Goal: Information Seeking & Learning: Find specific fact

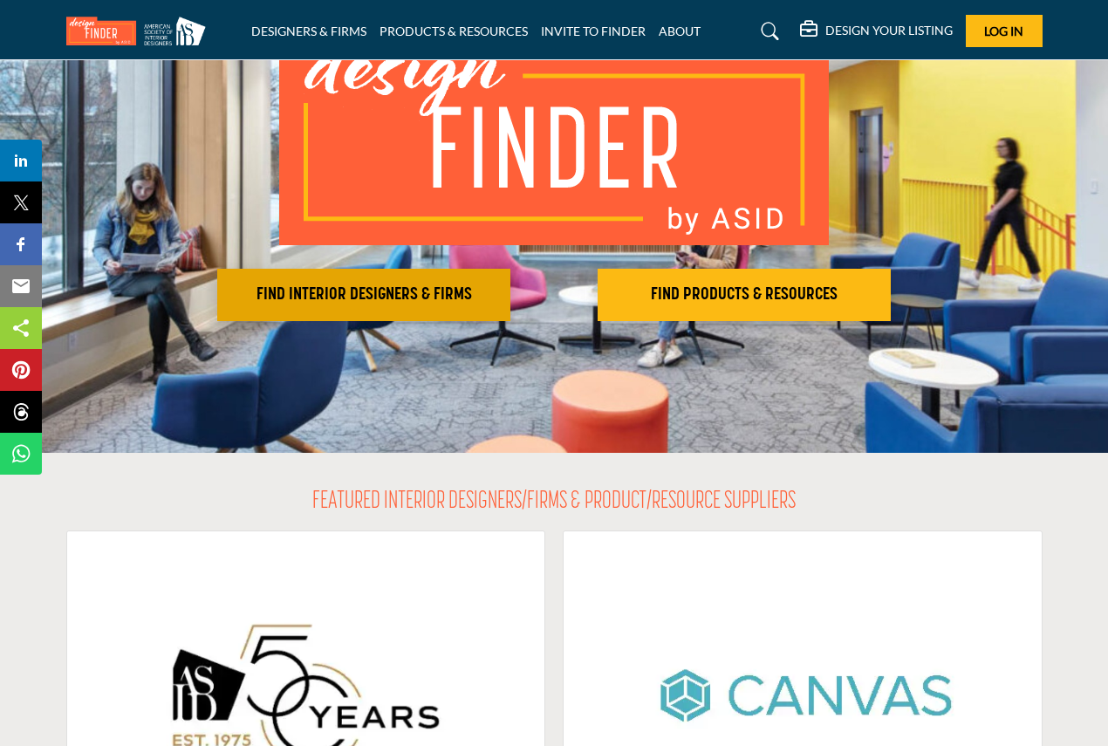
click at [412, 292] on h2 "FIND INTERIOR DESIGNERS & FIRMS" at bounding box center [363, 294] width 283 height 21
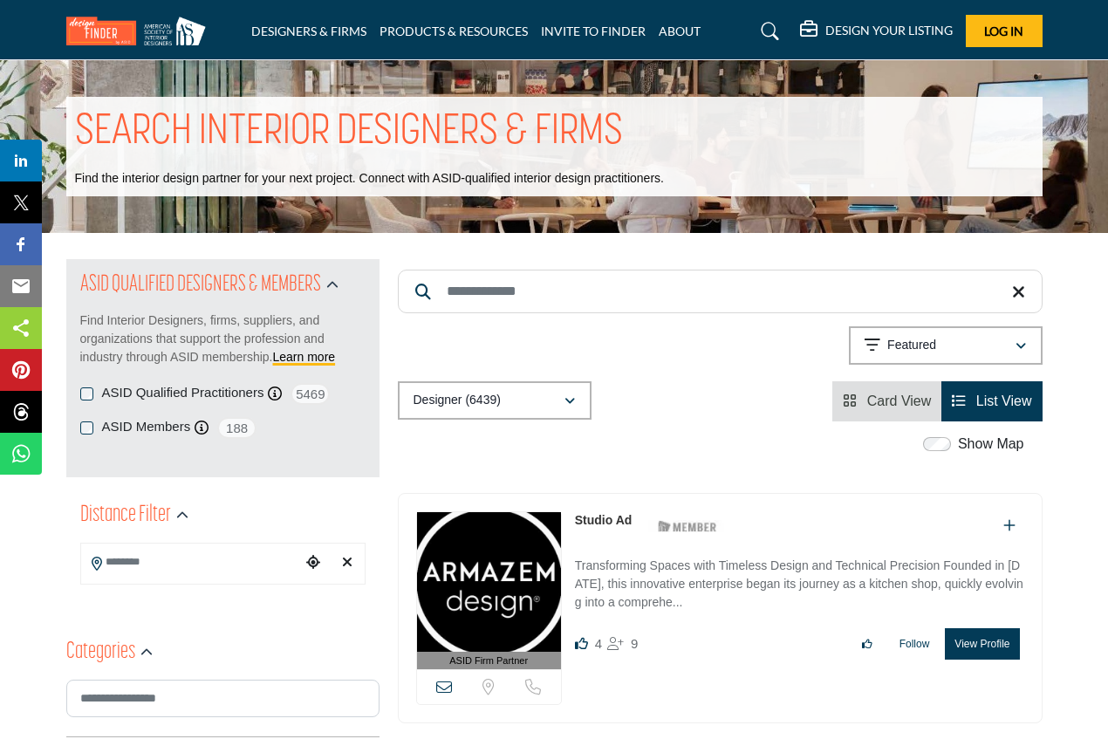
click at [541, 290] on input "Search Keyword" at bounding box center [720, 292] width 645 height 44
paste input "**********"
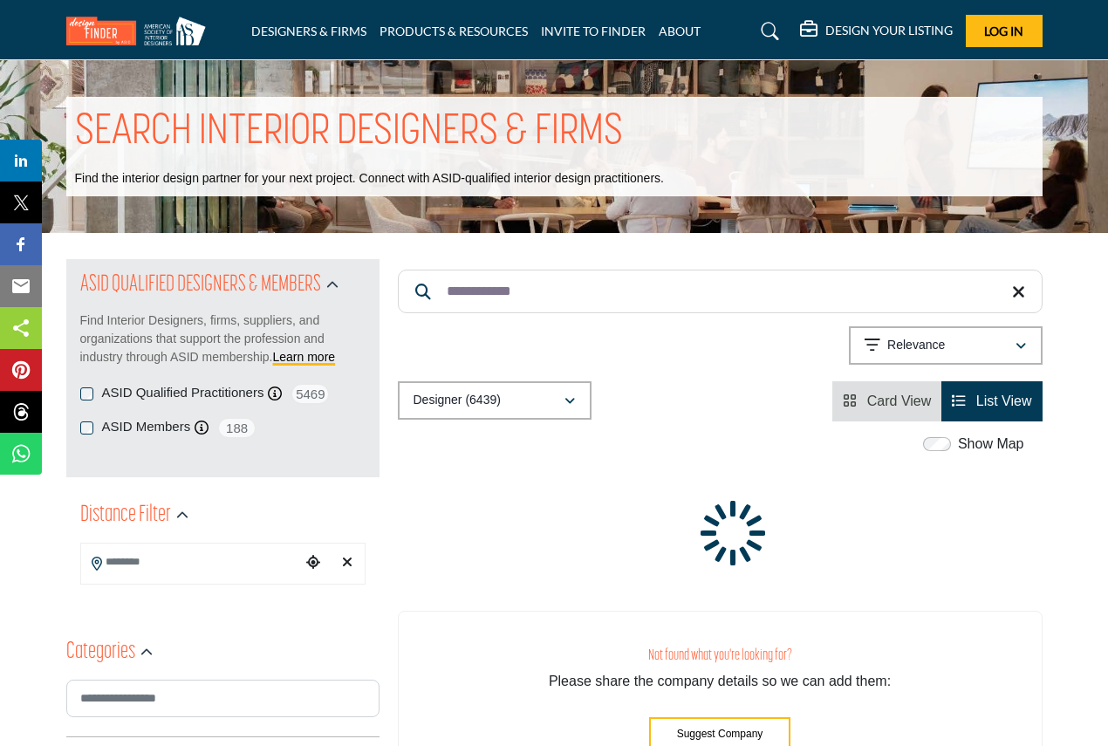
type input "**********"
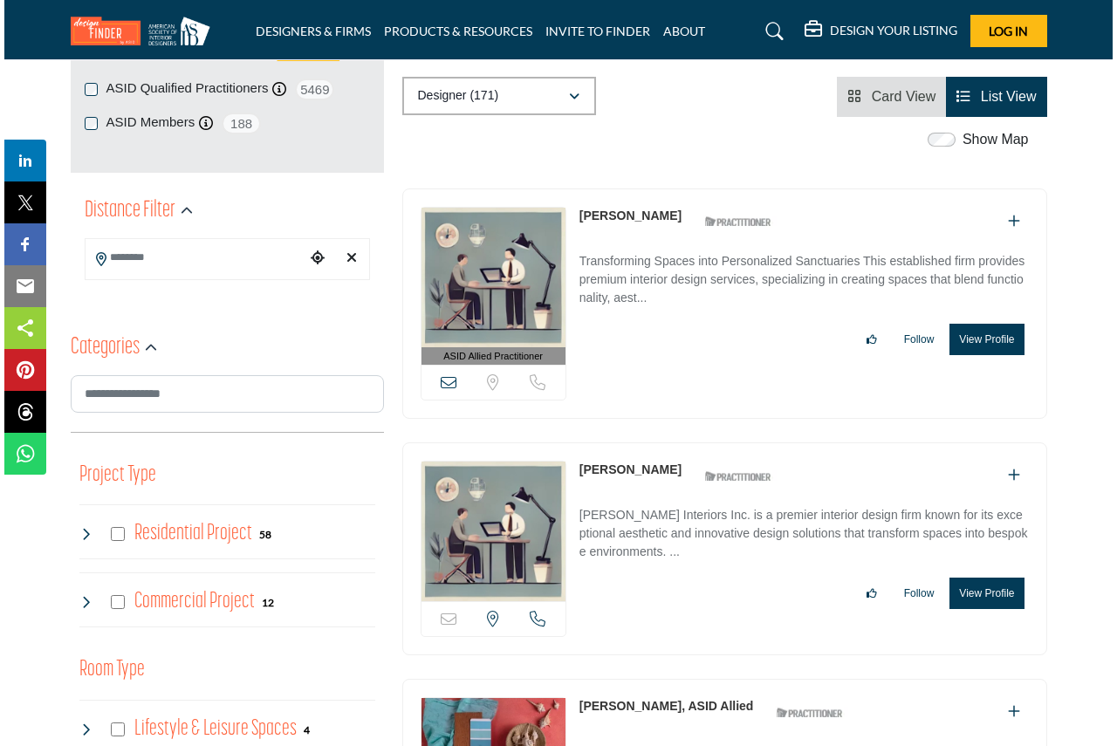
scroll to position [349, 0]
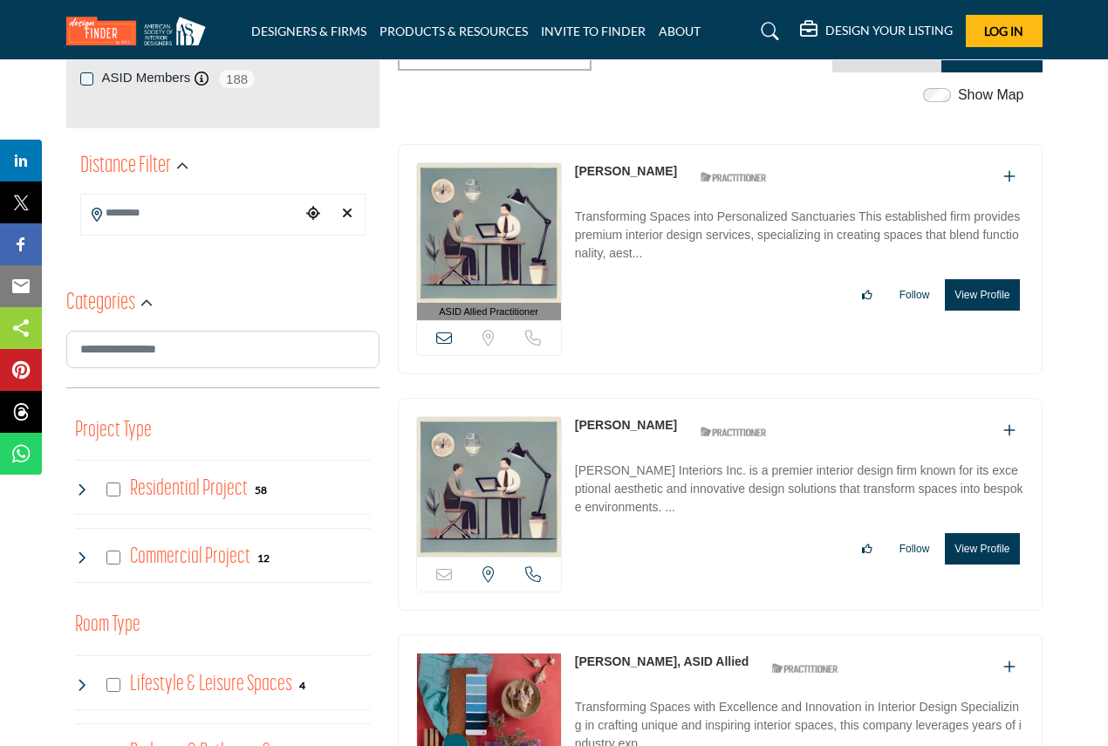
click at [978, 294] on button "View Profile" at bounding box center [982, 294] width 74 height 31
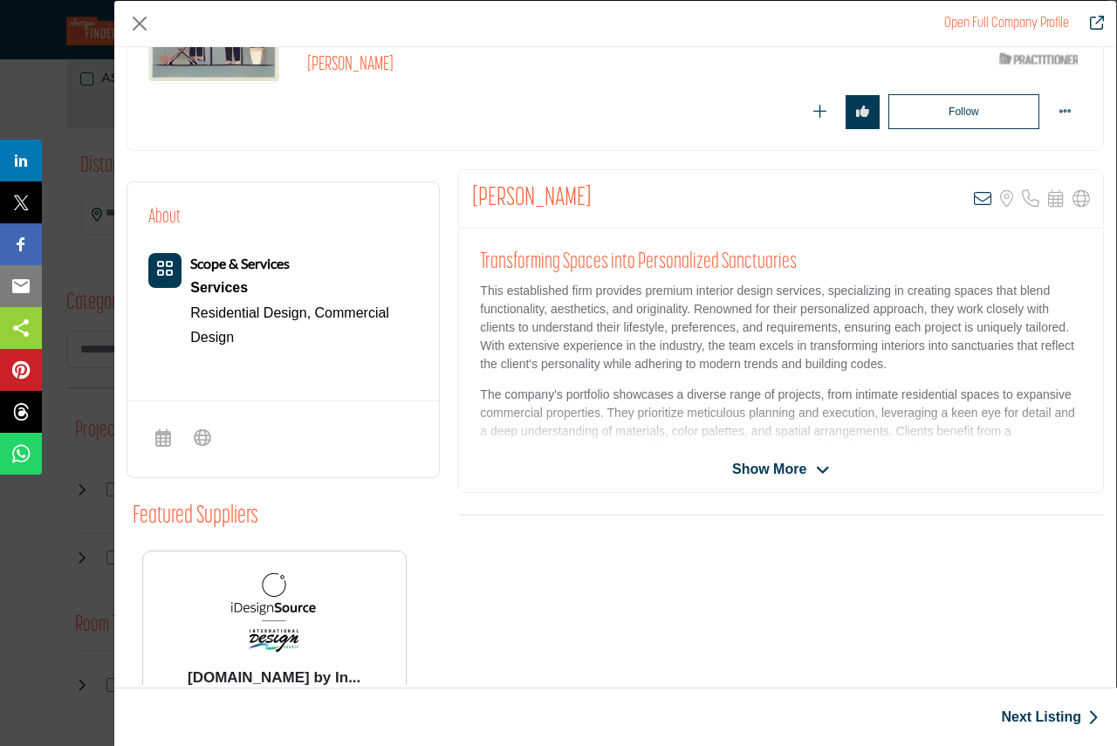
scroll to position [146, 0]
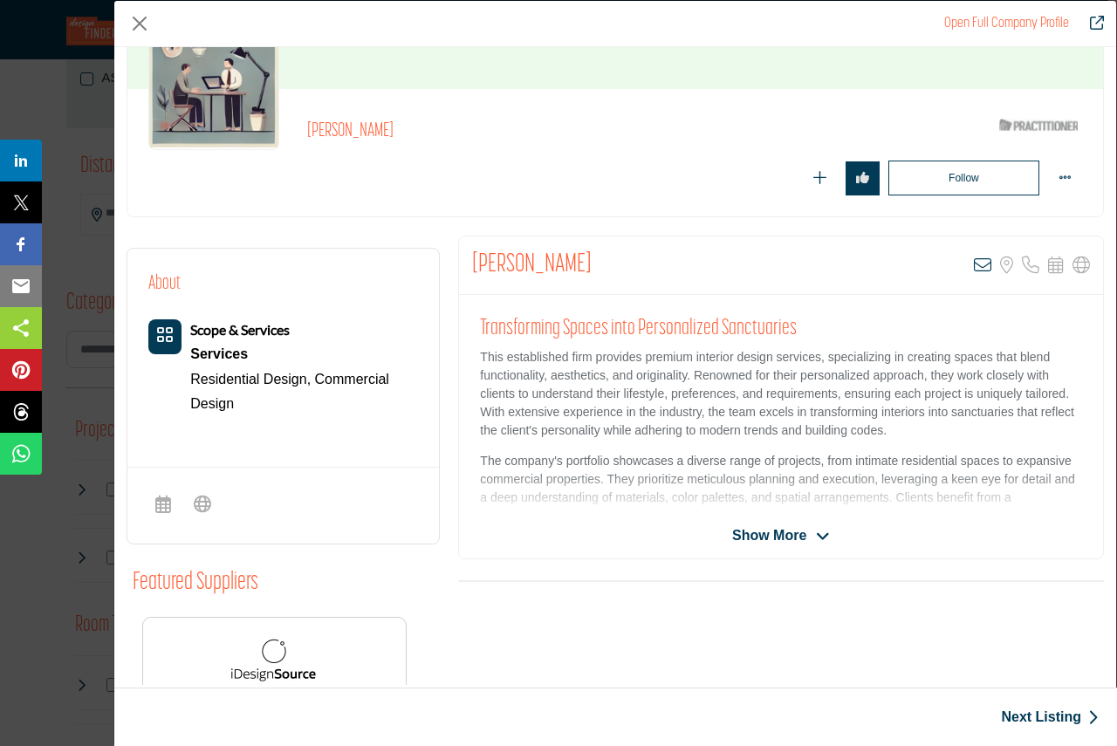
click at [784, 520] on div "[PERSON_NAME] View email address of this listing Sorry, but we don't have a loc…" at bounding box center [781, 398] width 646 height 324
click at [779, 539] on span "Show More" at bounding box center [769, 535] width 74 height 21
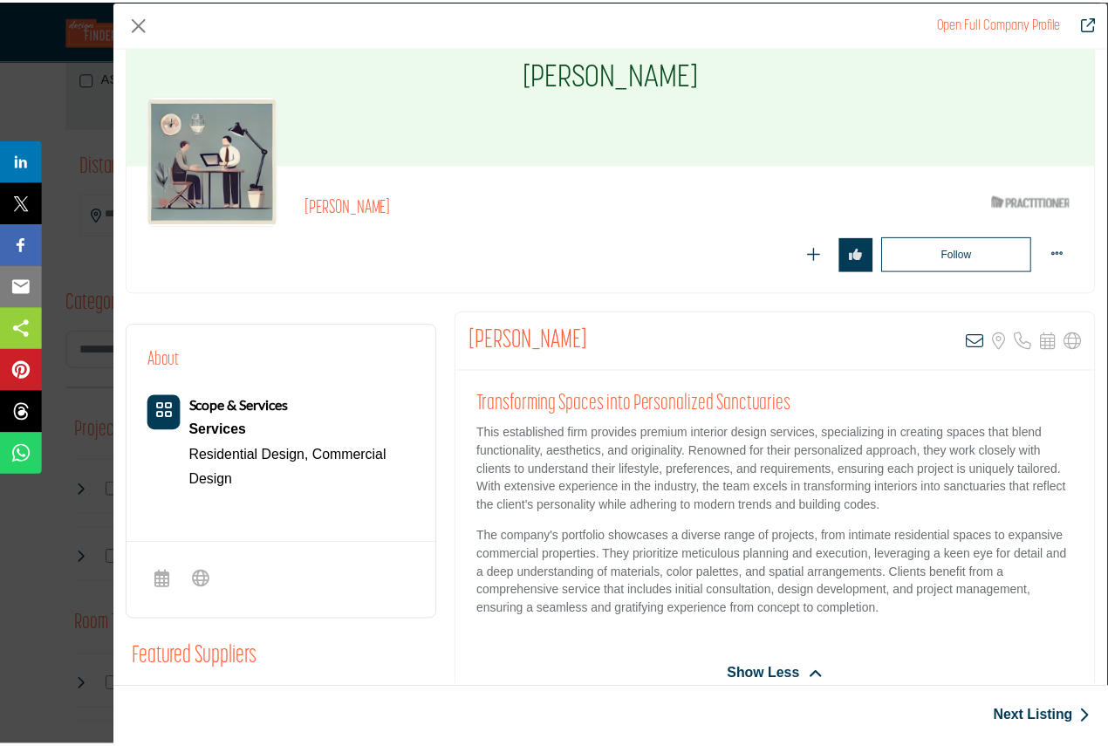
scroll to position [0, 0]
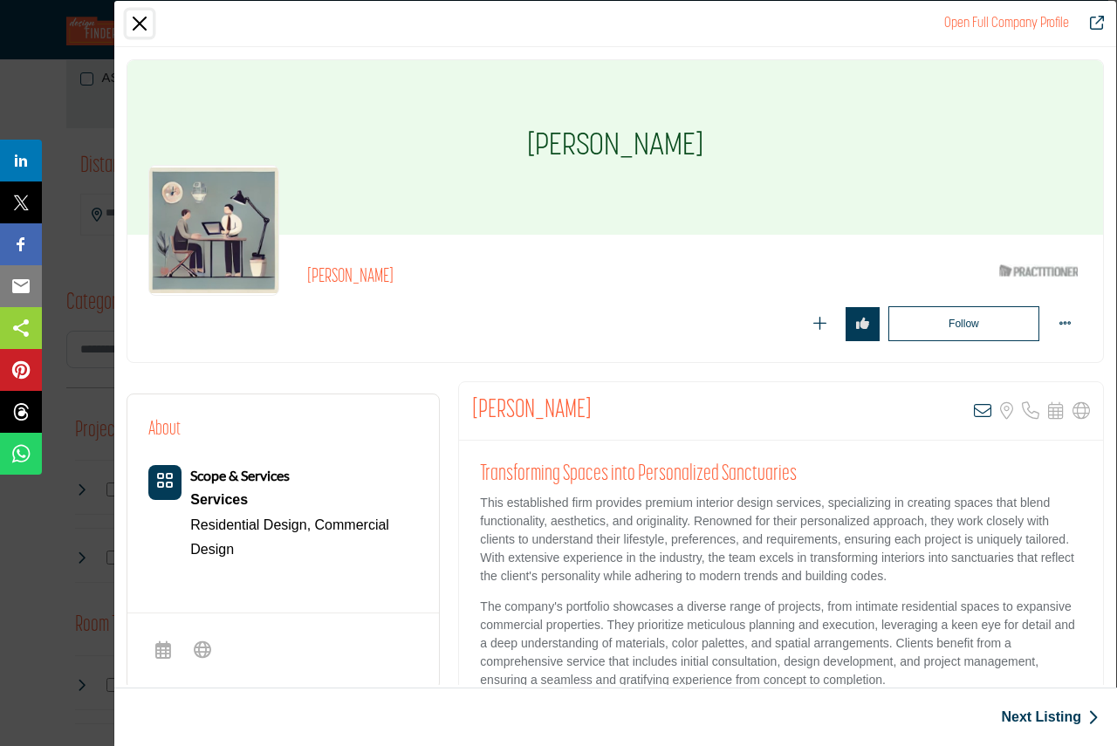
click at [139, 16] on button "Close" at bounding box center [139, 23] width 26 height 26
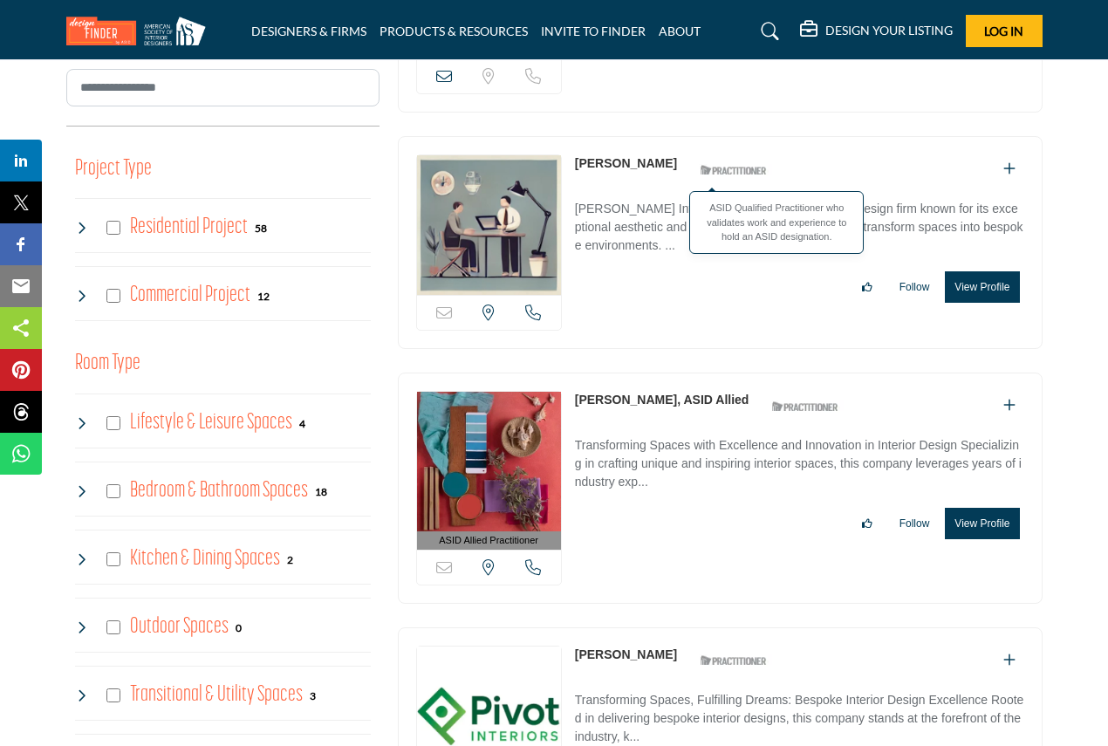
scroll to position [262, 0]
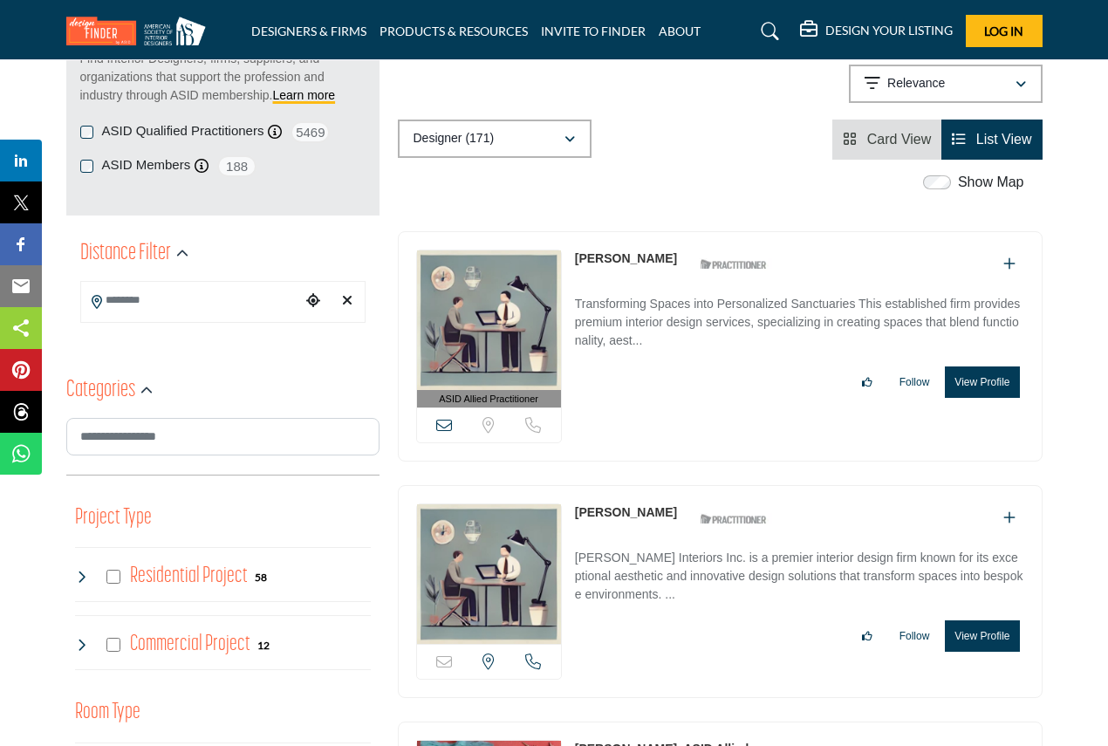
click at [529, 352] on img at bounding box center [489, 320] width 144 height 140
